Goal: Contribute content: Add original content to the website for others to see

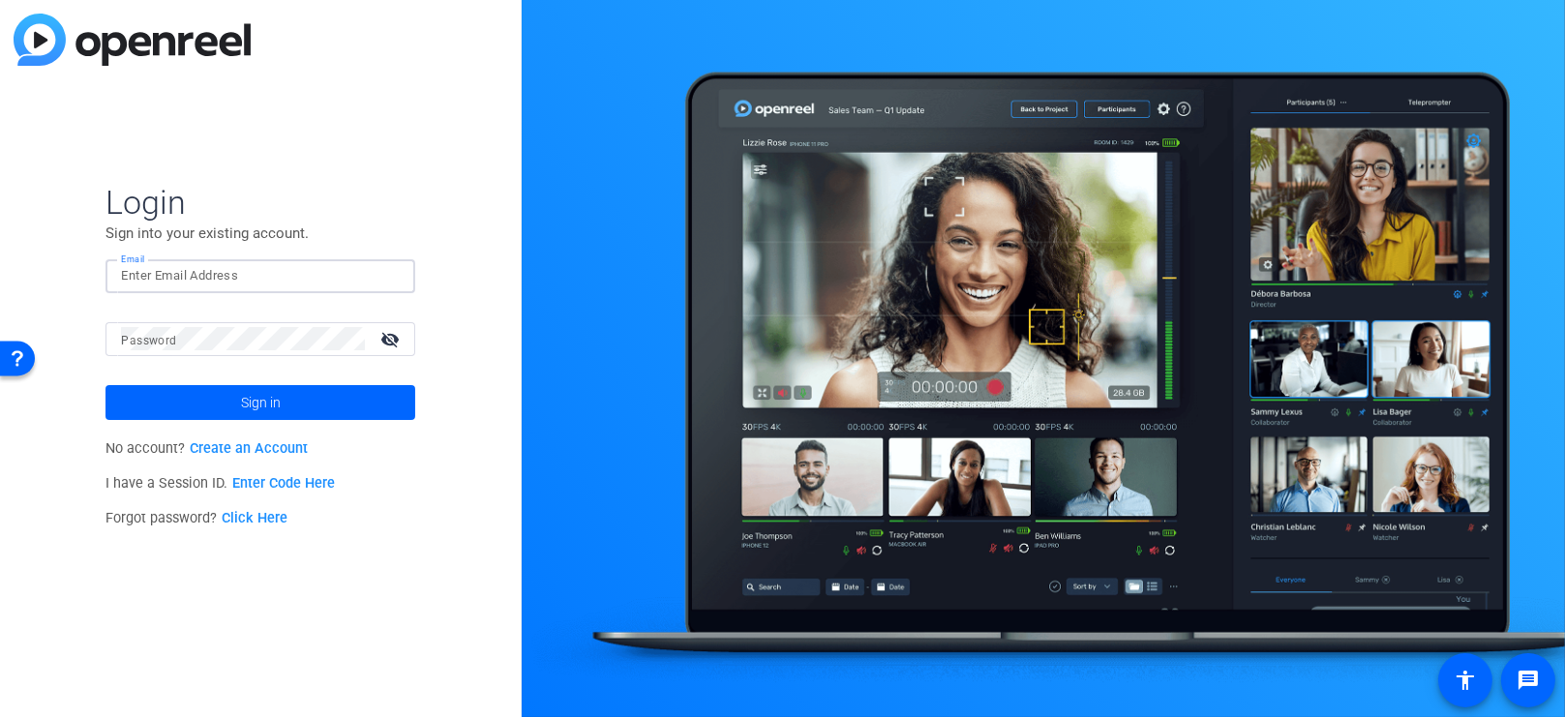
click at [218, 274] on input "Email" at bounding box center [260, 275] width 279 height 23
type input "brenda.tinley@thermofisher.com"
click at [309, 412] on span at bounding box center [261, 402] width 310 height 46
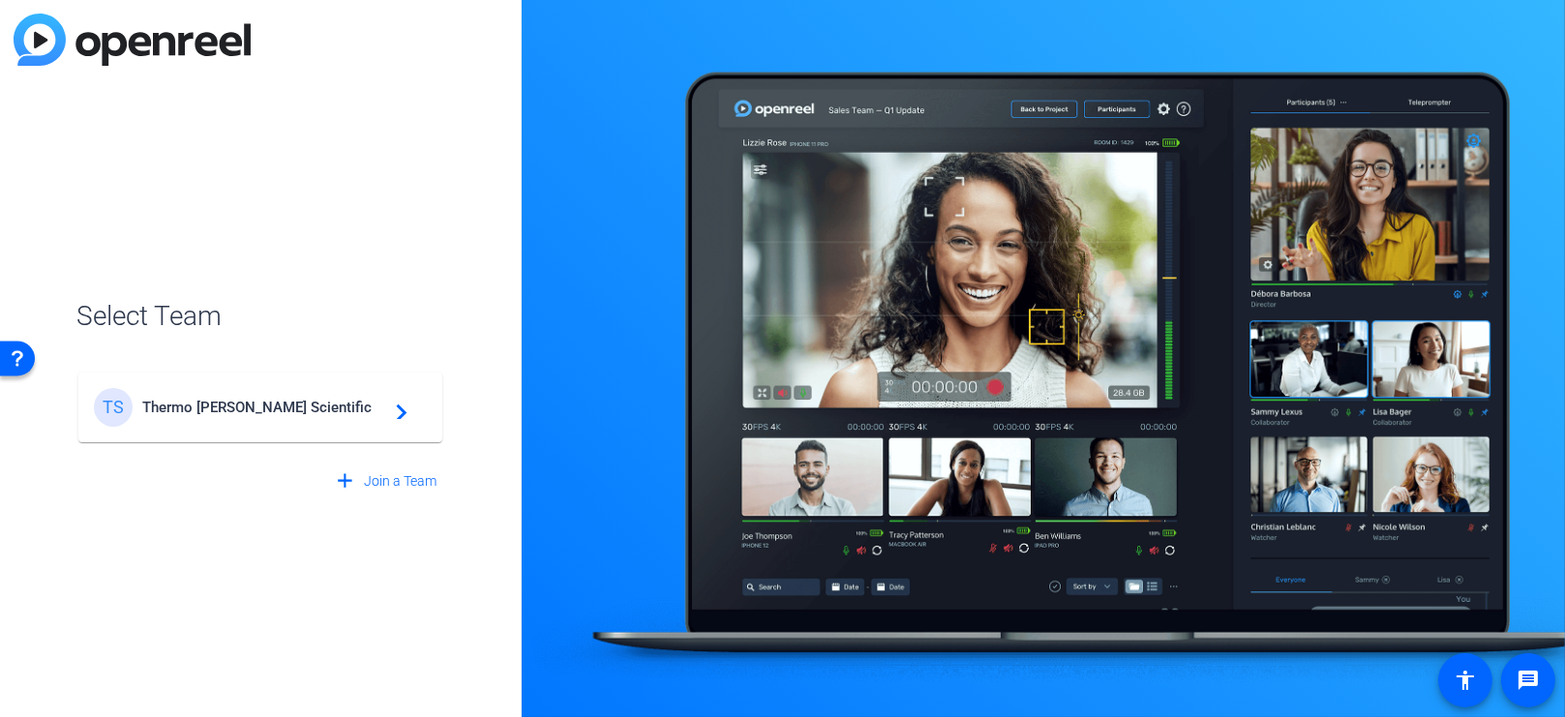
click at [309, 412] on span "Thermo Fisher Scientific" at bounding box center [263, 407] width 242 height 17
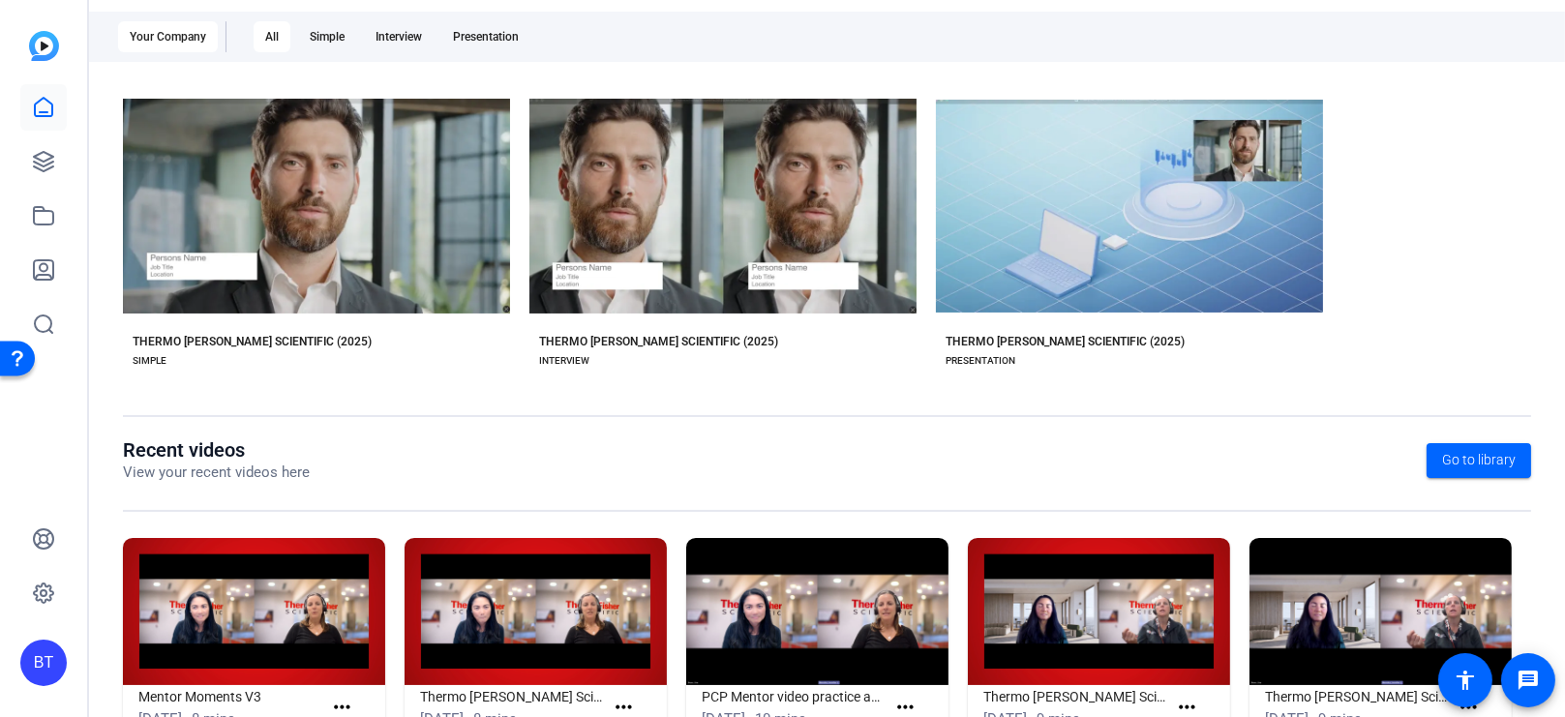
scroll to position [392, 0]
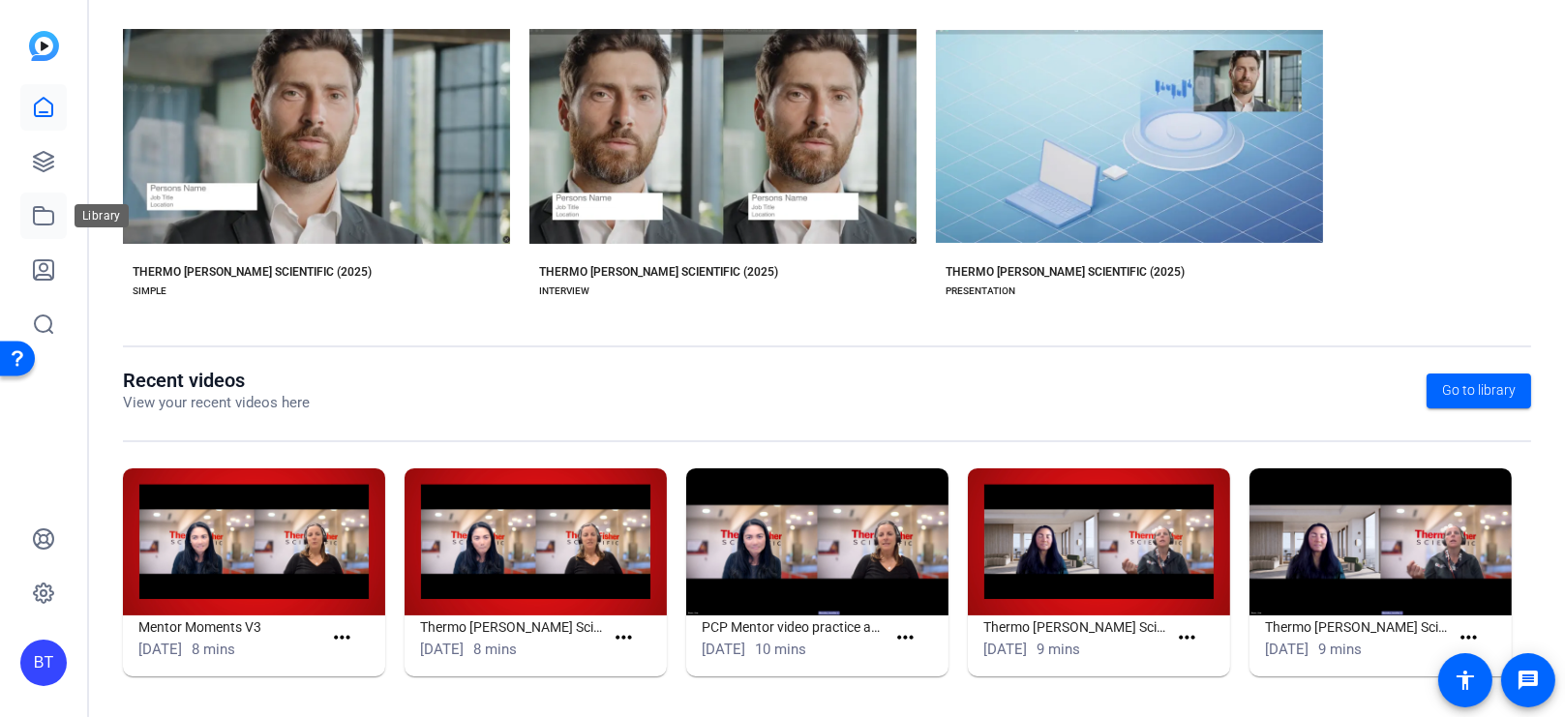
click at [49, 224] on icon at bounding box center [43, 215] width 19 height 17
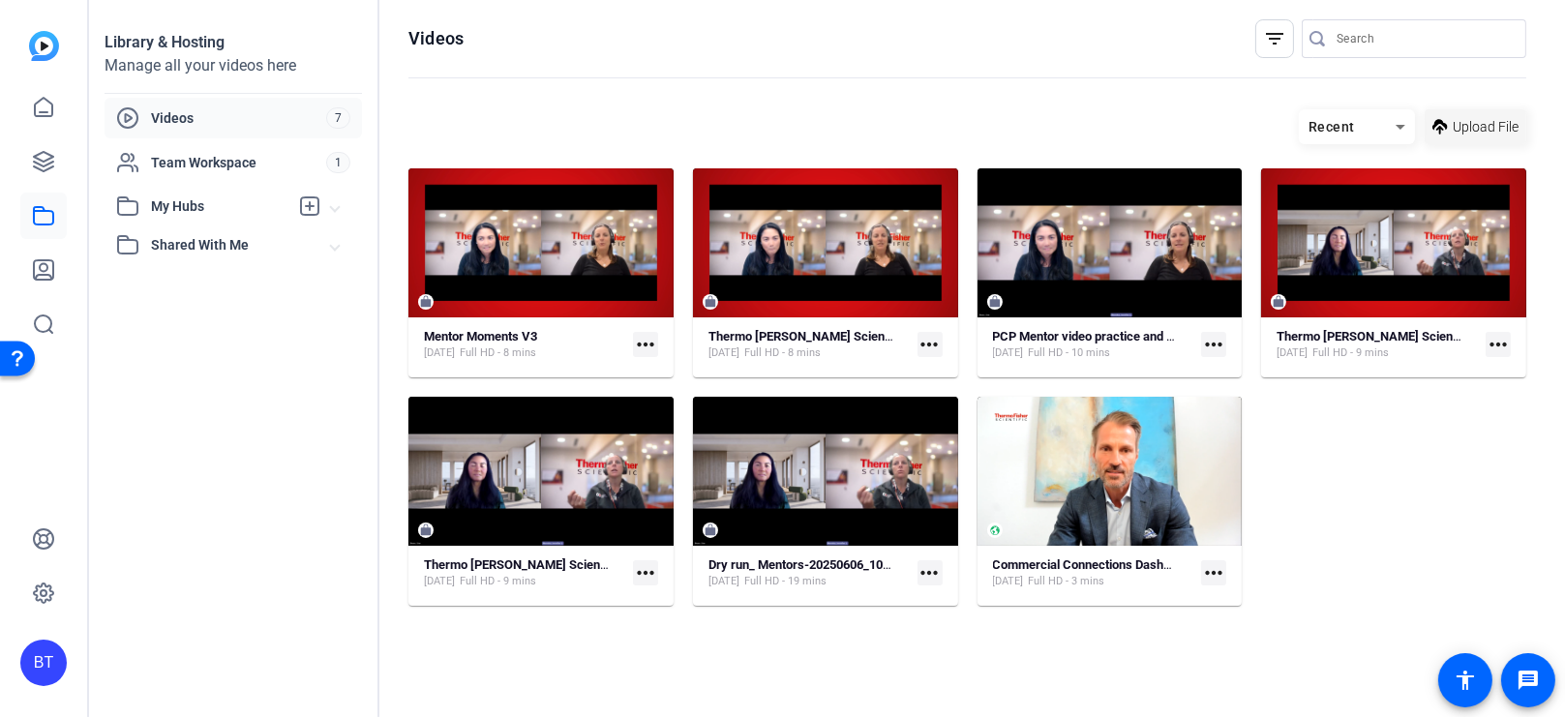
click at [1497, 128] on span "Upload File" at bounding box center [1486, 127] width 66 height 20
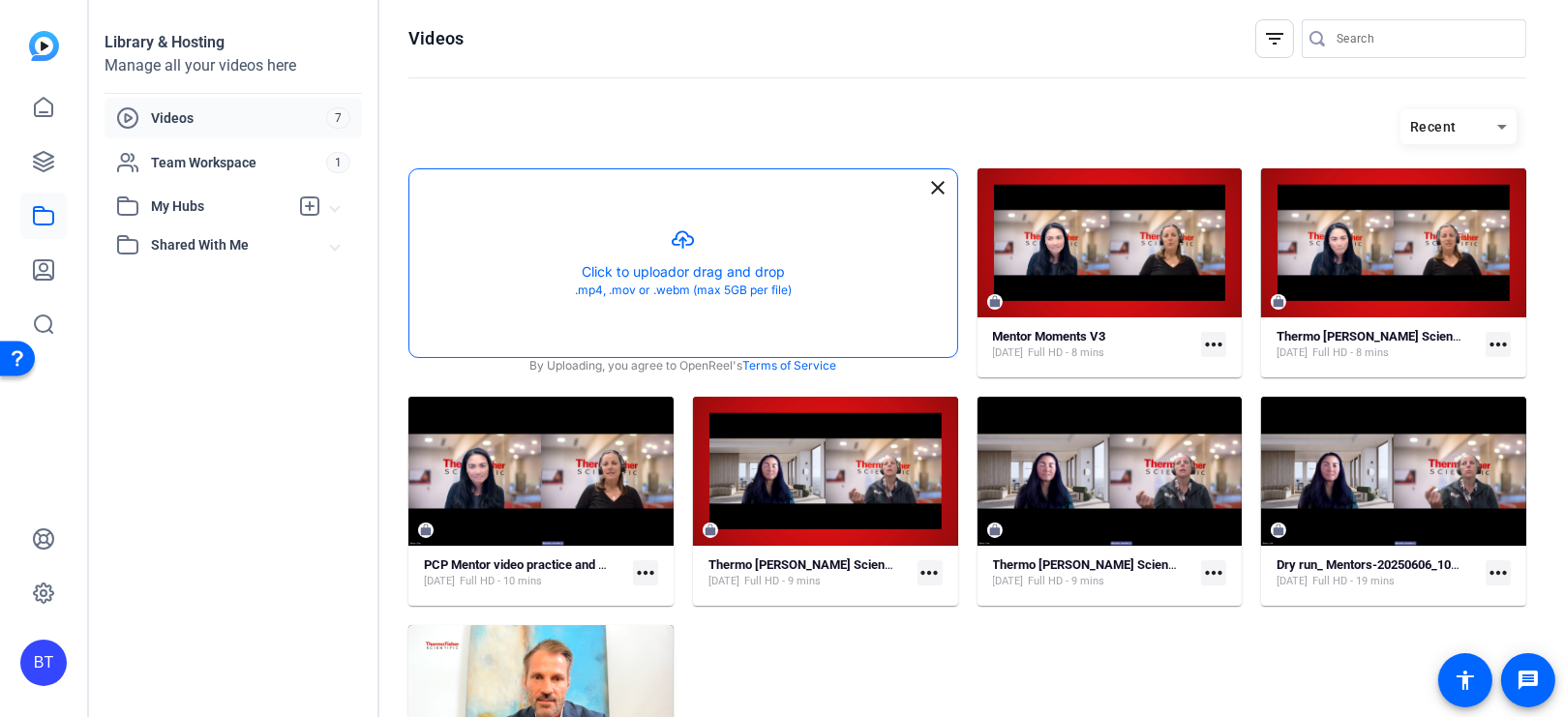
click at [661, 271] on button "button" at bounding box center [683, 263] width 548 height 188
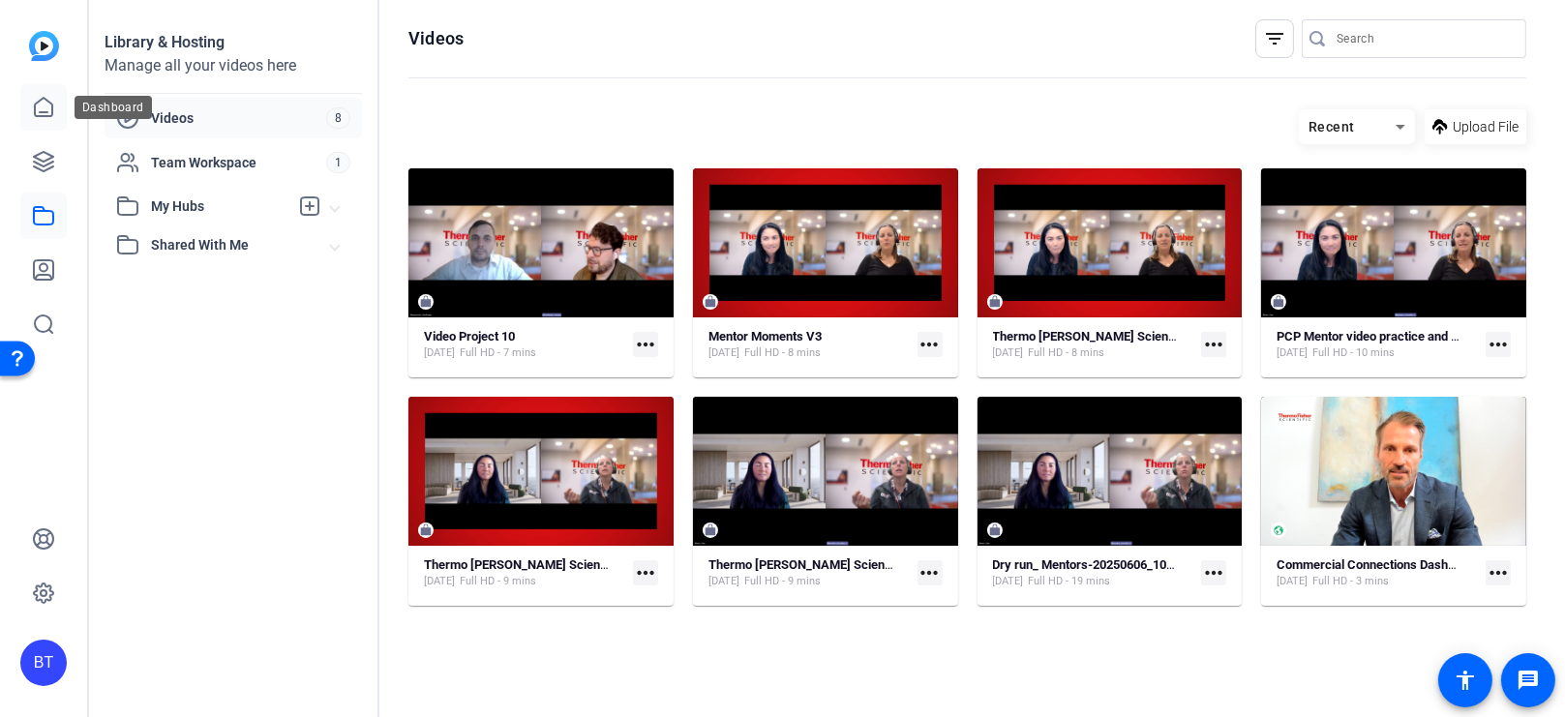
click at [42, 105] on icon at bounding box center [43, 107] width 23 height 23
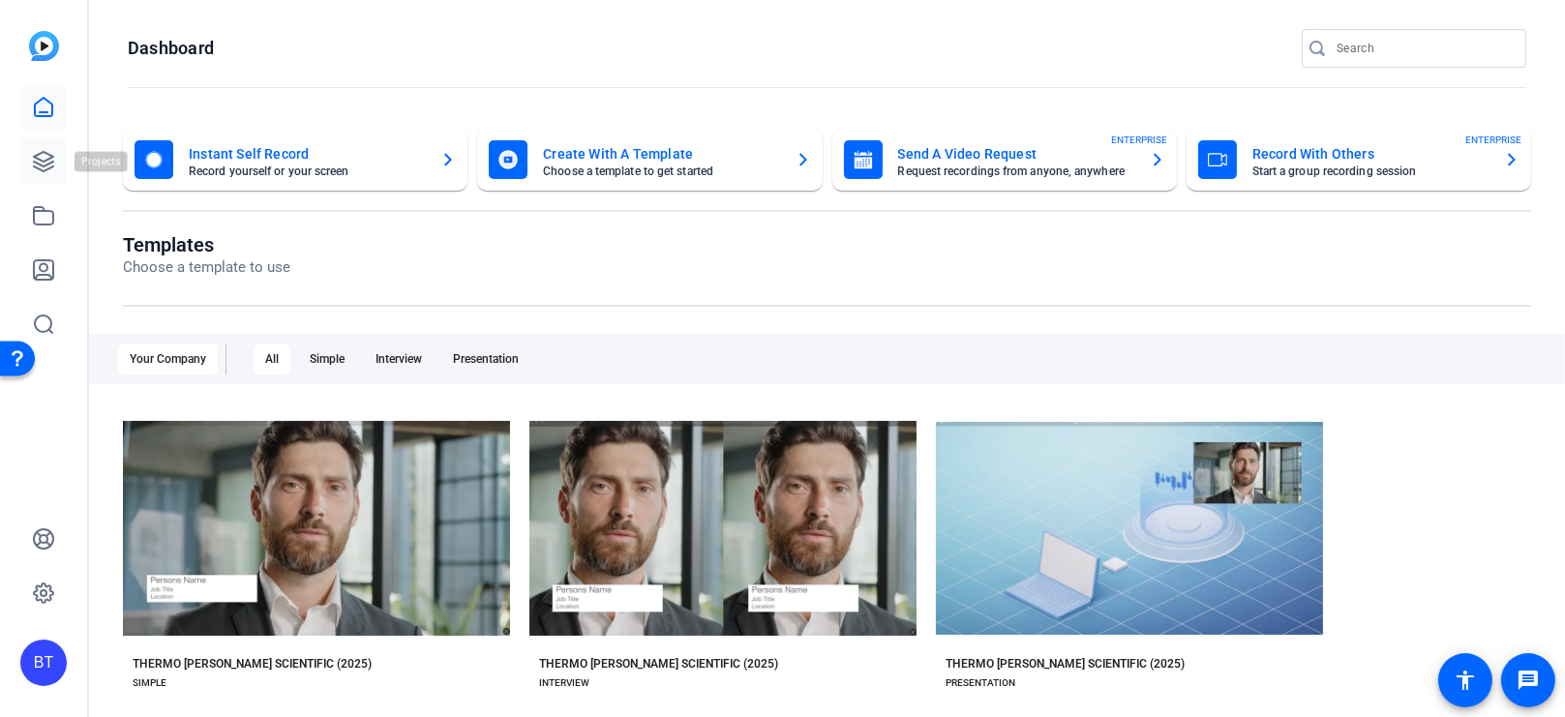
click at [53, 163] on icon at bounding box center [43, 161] width 23 height 23
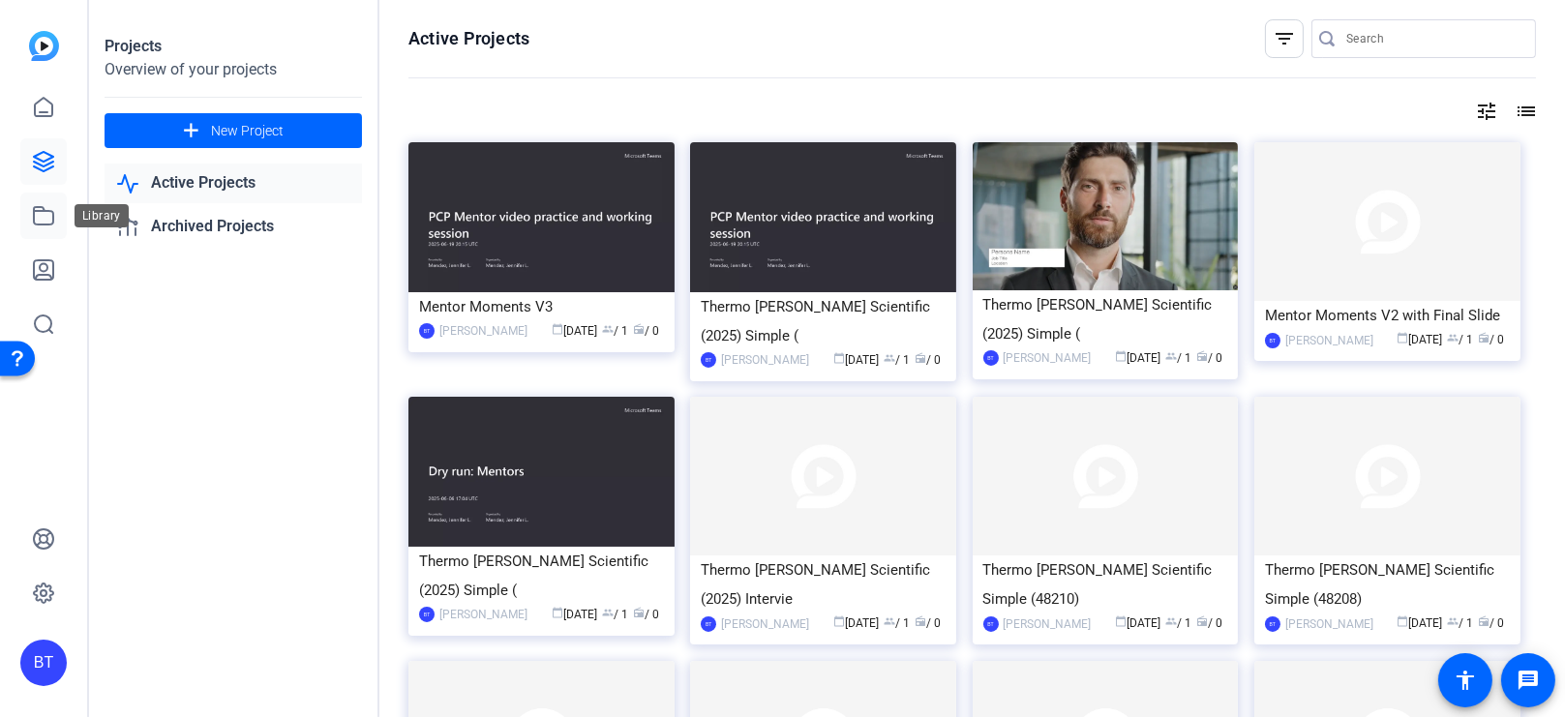
click at [44, 220] on icon at bounding box center [43, 215] width 23 height 23
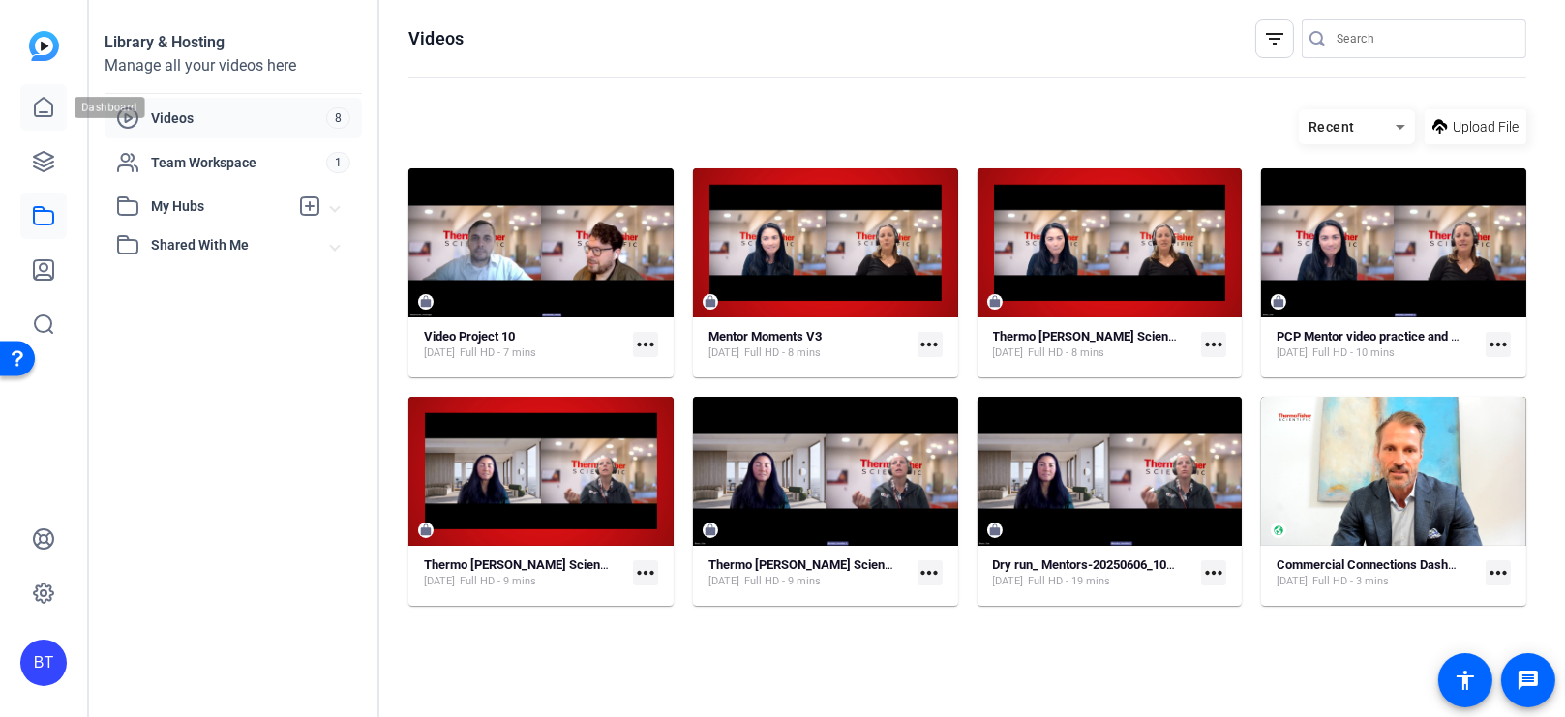
click at [43, 109] on icon at bounding box center [43, 107] width 23 height 23
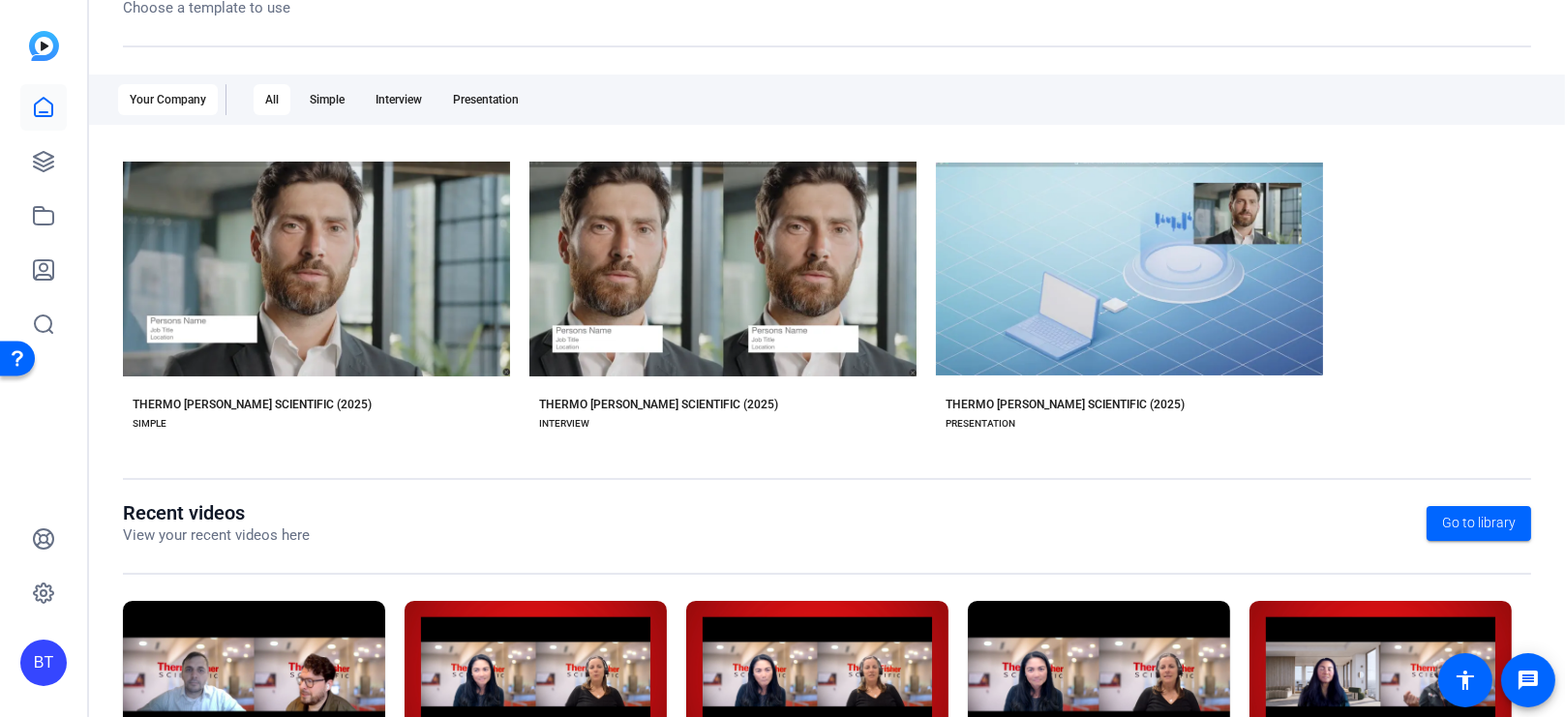
scroll to position [177, 0]
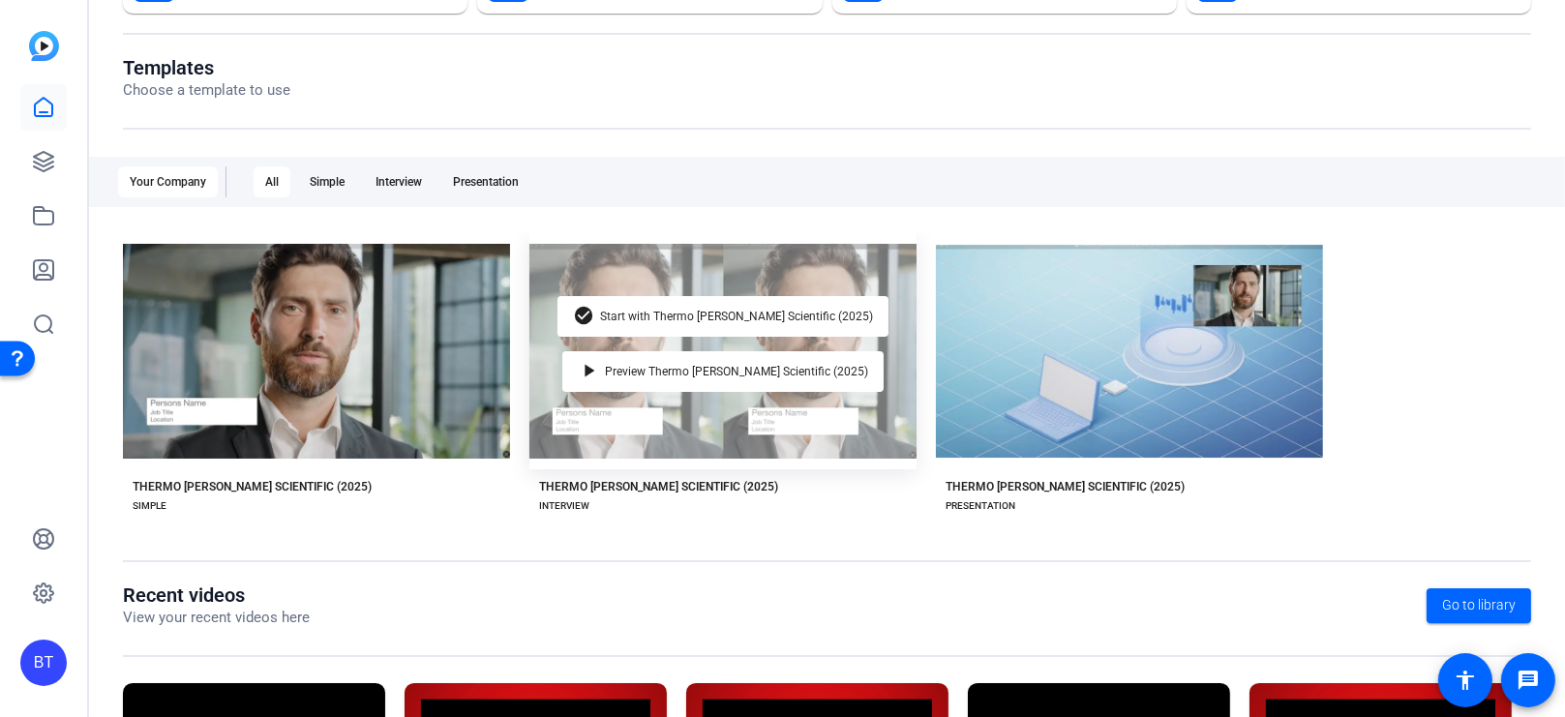
click at [843, 347] on div "check_circle Start with Thermo Fisher Scientific (2025) play_arrow Preview Ther…" at bounding box center [722, 351] width 387 height 236
click at [830, 311] on span "Start with Thermo [PERSON_NAME] Scientific (2025)" at bounding box center [736, 317] width 273 height 12
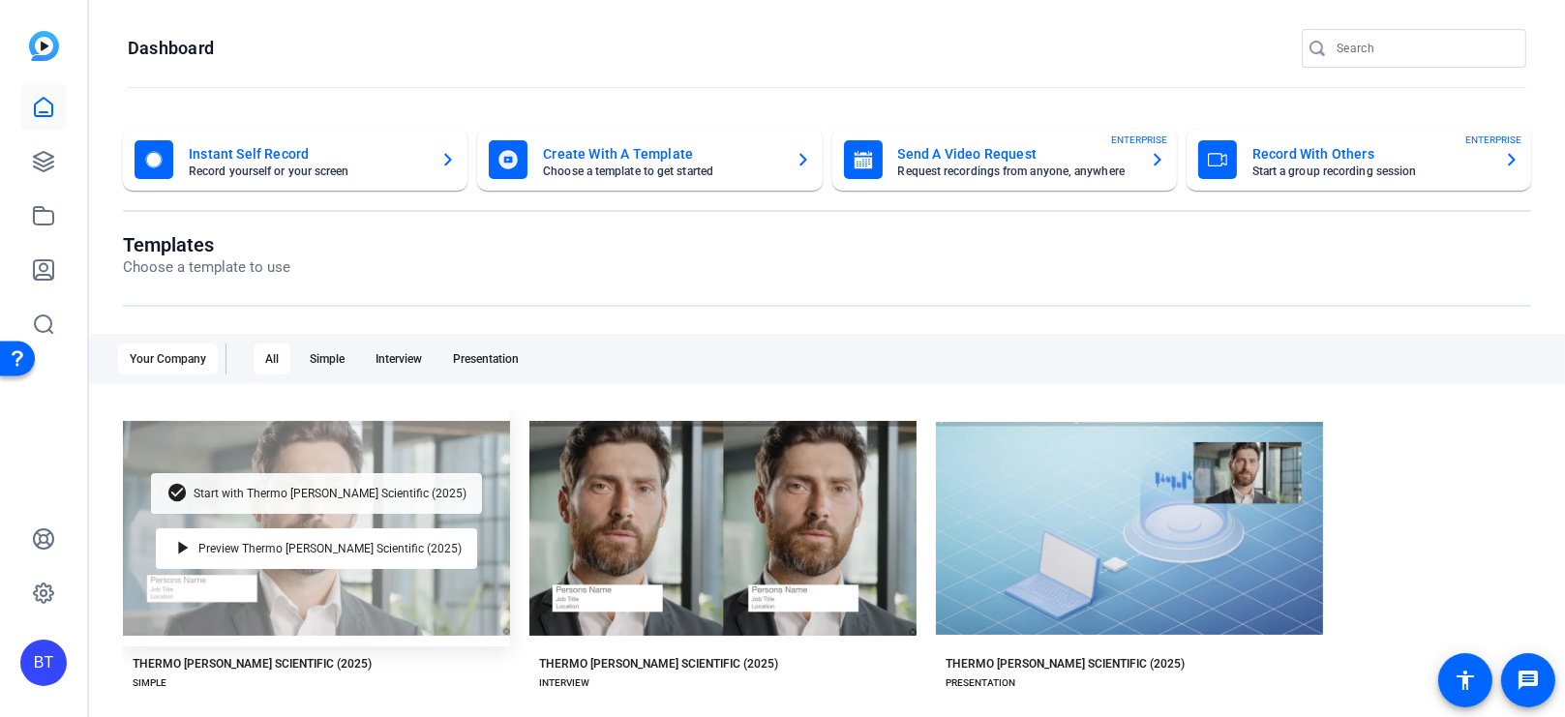
click at [382, 488] on span "Start with Thermo [PERSON_NAME] Scientific (2025)" at bounding box center [330, 494] width 273 height 12
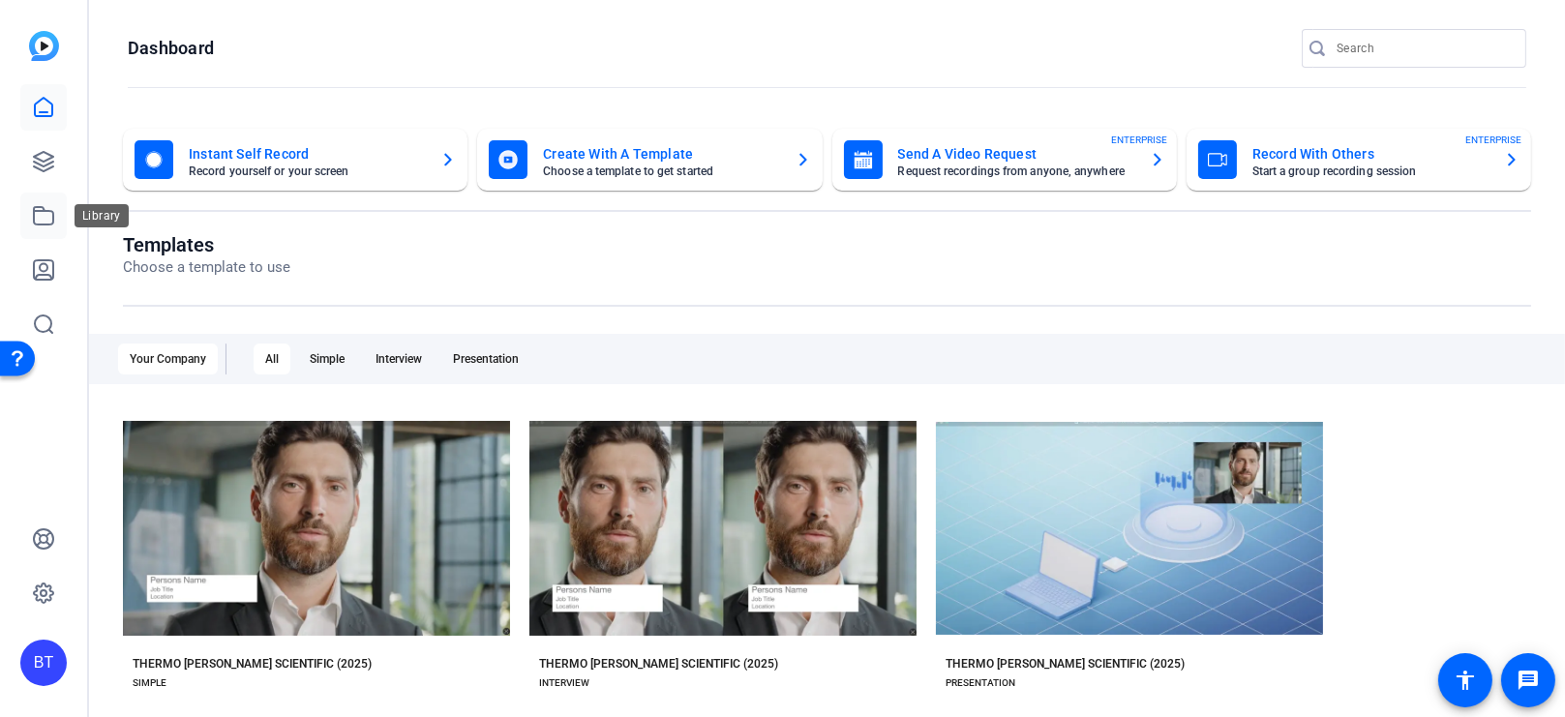
click at [44, 224] on icon at bounding box center [43, 215] width 19 height 17
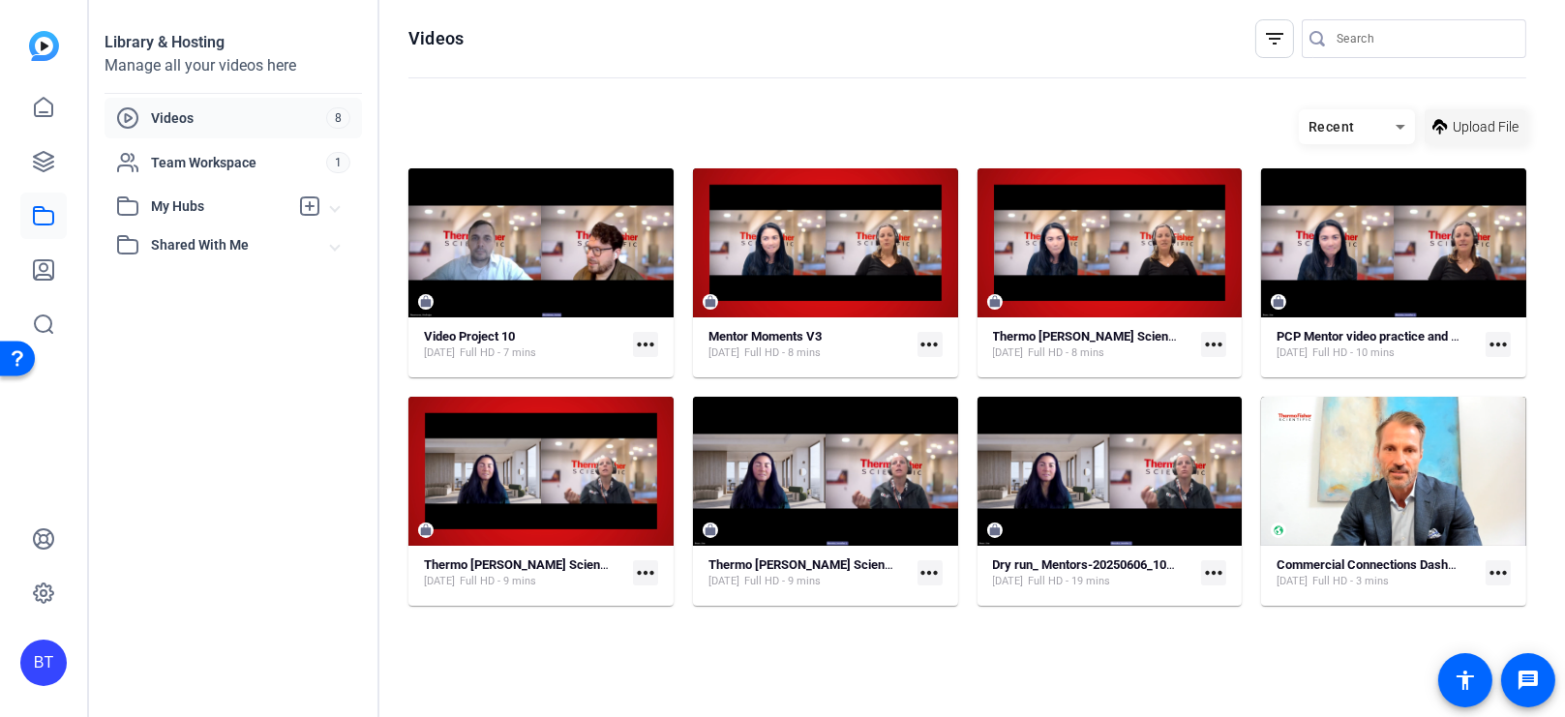
click at [1486, 124] on span "Upload File" at bounding box center [1486, 127] width 66 height 20
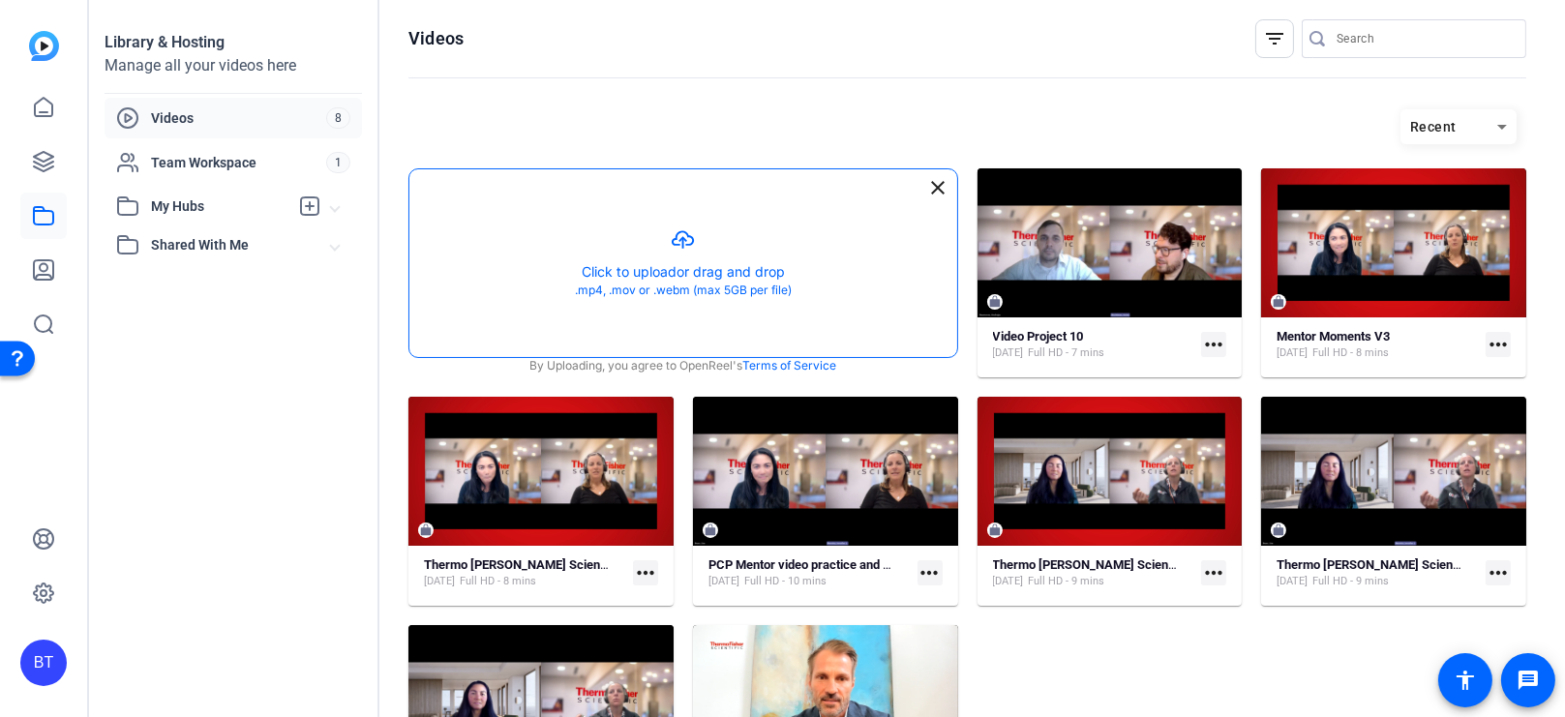
click at [649, 270] on button "button" at bounding box center [683, 263] width 548 height 188
